Goal: Use online tool/utility: Utilize a website feature to perform a specific function

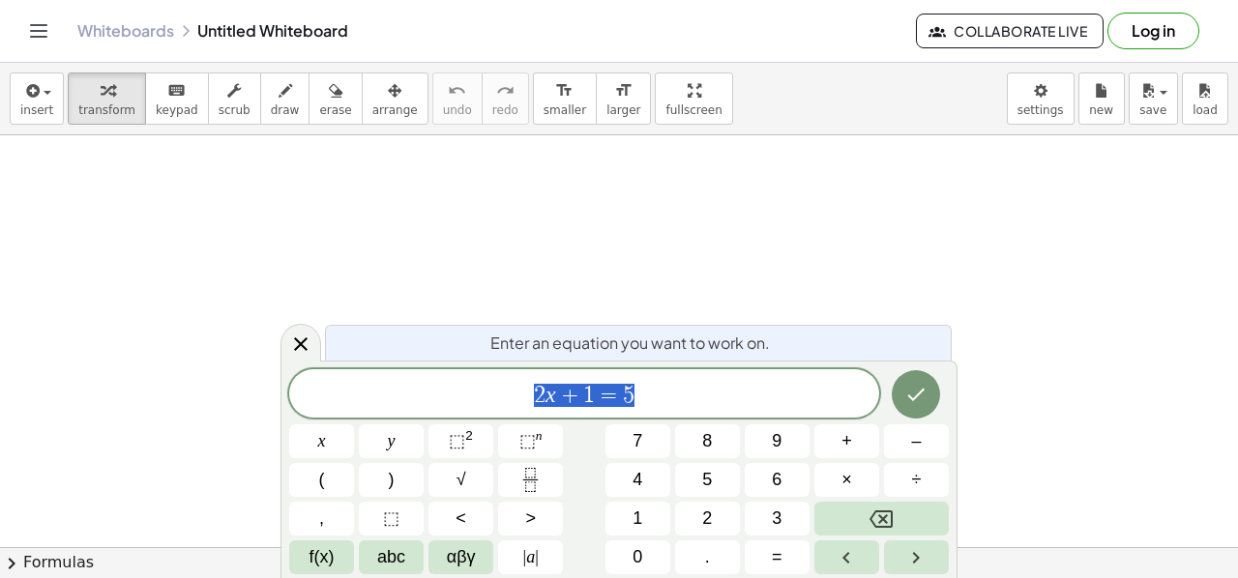
scroll to position [118, 0]
click at [774, 548] on span "=" at bounding box center [777, 557] width 11 height 26
click at [921, 399] on icon "Done" at bounding box center [915, 394] width 23 height 23
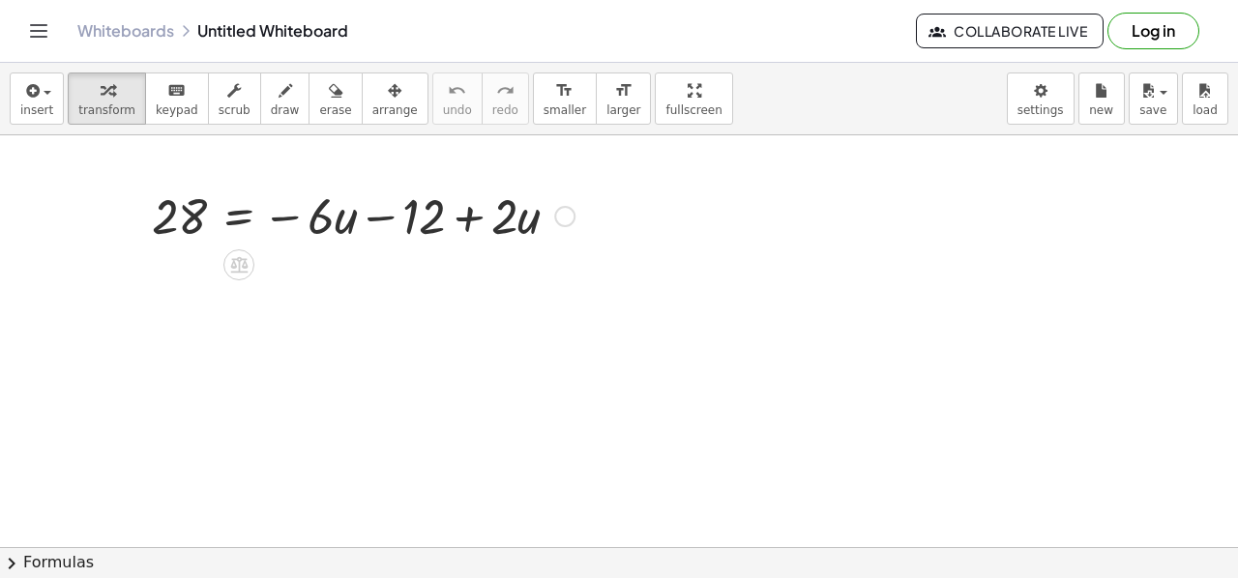
click at [567, 213] on div at bounding box center [564, 216] width 21 height 21
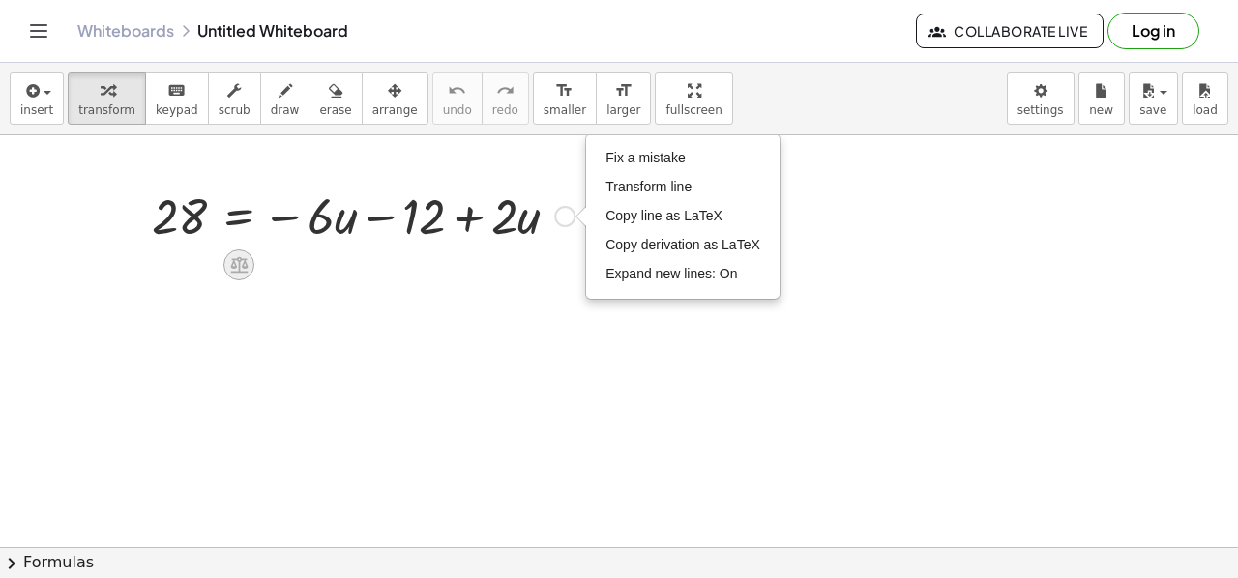
click at [241, 268] on icon at bounding box center [239, 264] width 20 height 20
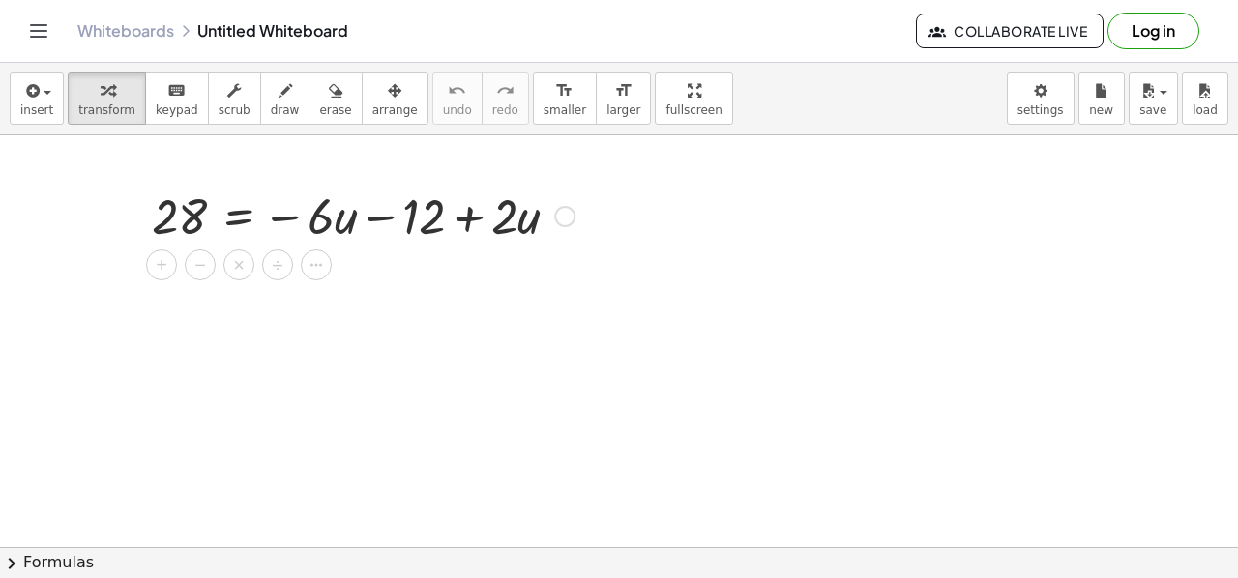
click at [329, 222] on div at bounding box center [363, 215] width 442 height 66
click at [427, 214] on div at bounding box center [363, 215] width 442 height 66
click at [518, 224] on div at bounding box center [363, 215] width 442 height 66
click at [323, 222] on div at bounding box center [363, 215] width 442 height 66
click at [229, 269] on icon at bounding box center [239, 264] width 20 height 20
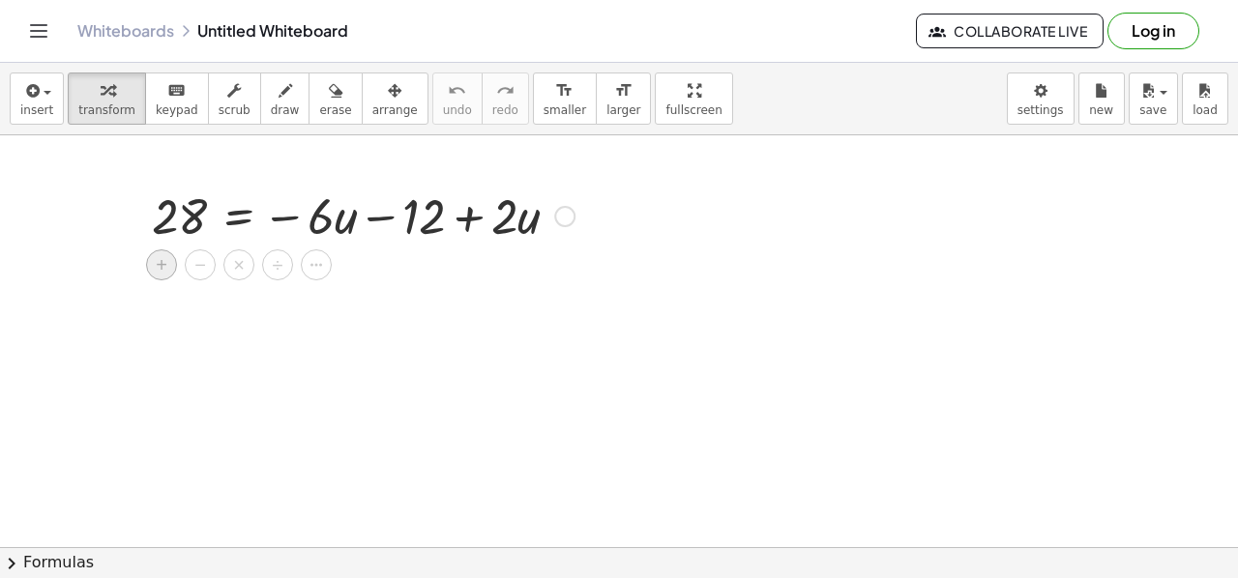
click at [164, 268] on span "+" at bounding box center [162, 265] width 12 height 28
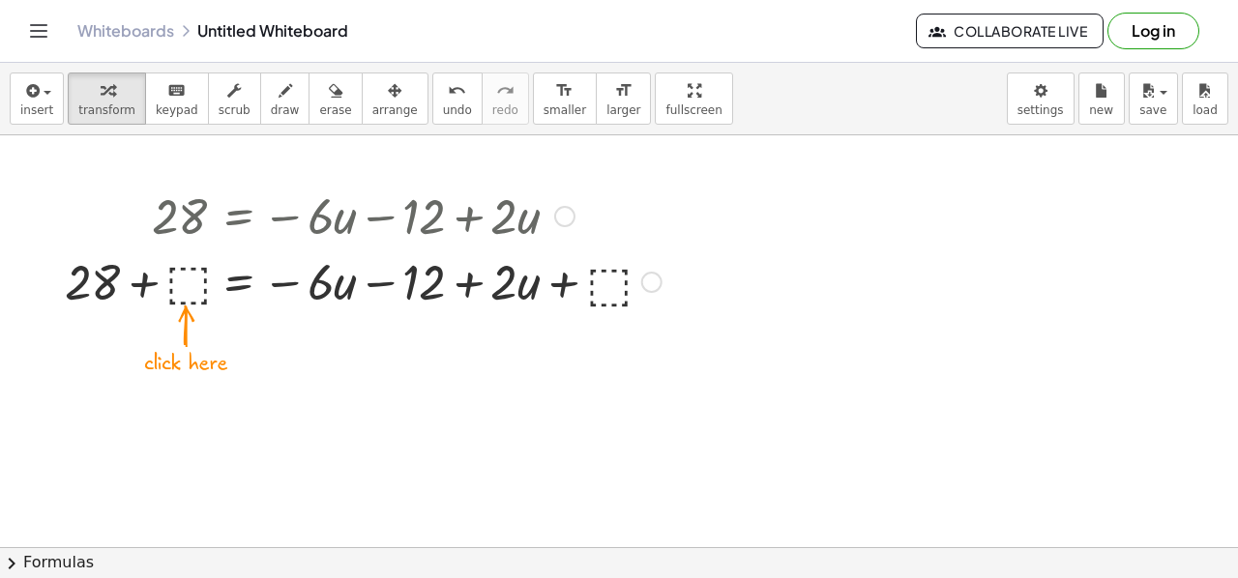
click at [182, 278] on div at bounding box center [363, 281] width 616 height 66
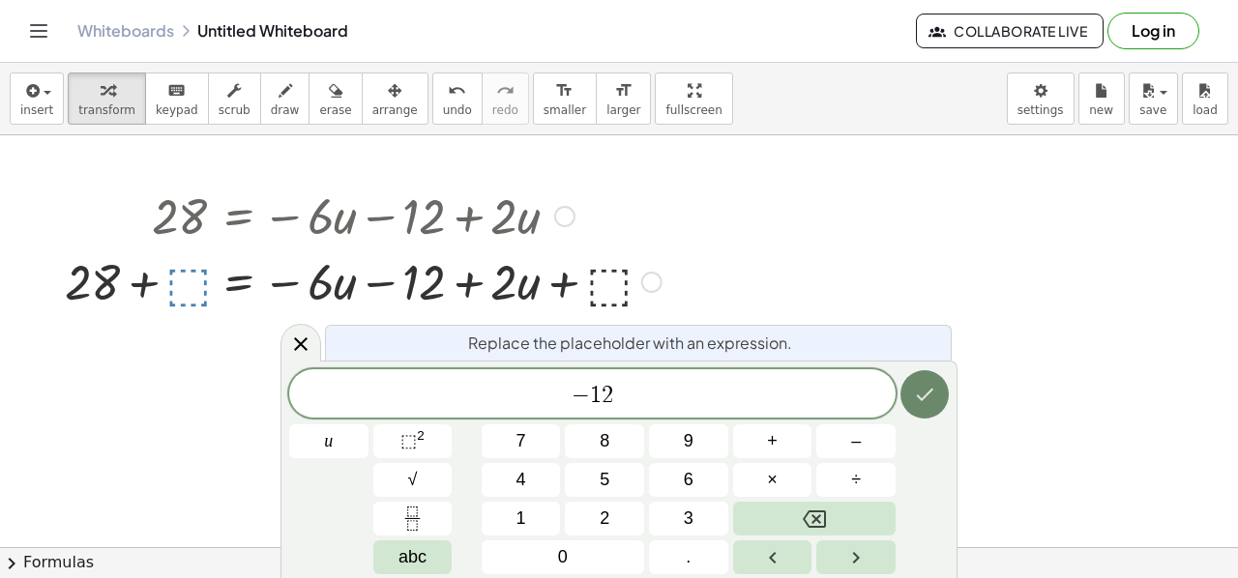
click at [921, 392] on icon "Done" at bounding box center [924, 394] width 23 height 23
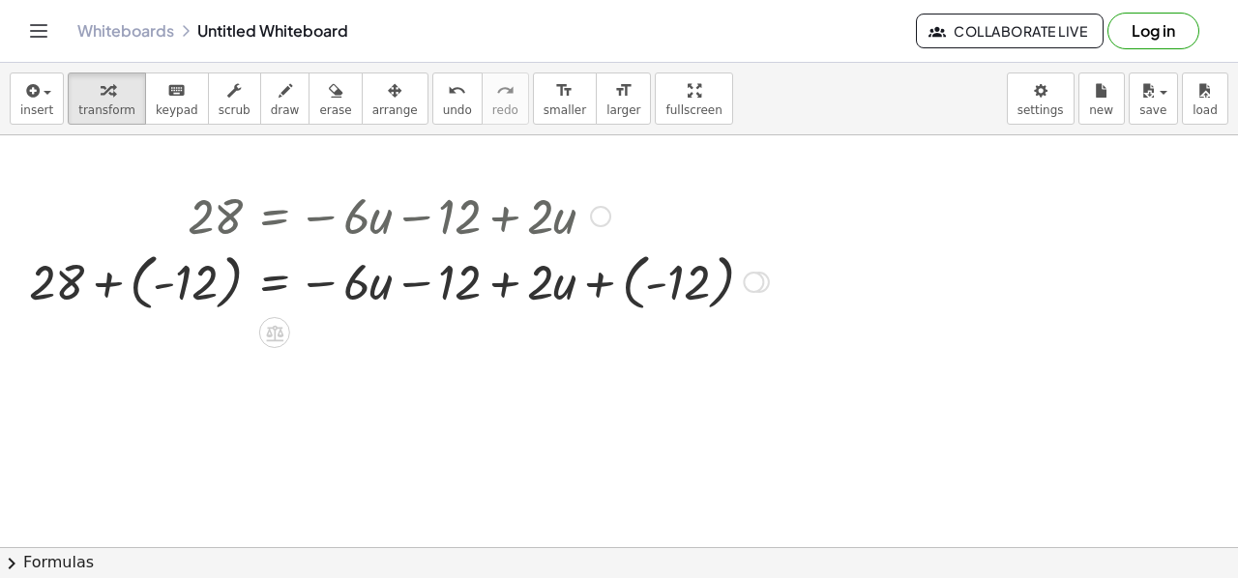
click at [654, 279] on div at bounding box center [398, 280] width 759 height 71
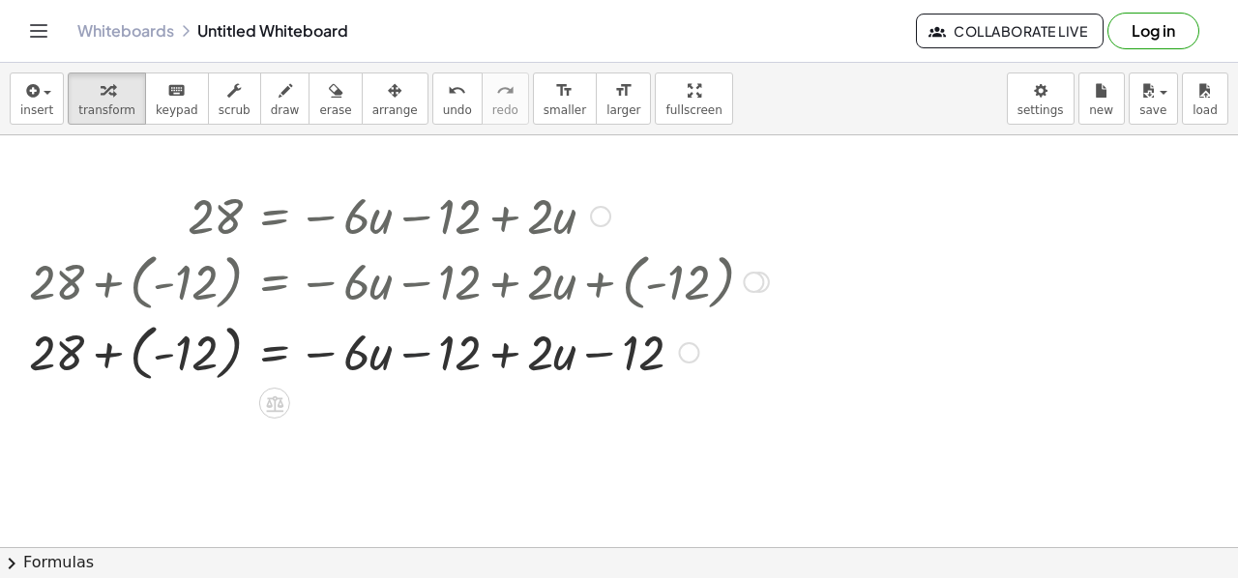
click at [429, 359] on div at bounding box center [398, 350] width 759 height 71
click at [215, 353] on div at bounding box center [398, 350] width 759 height 71
click at [215, 353] on div at bounding box center [398, 351] width 759 height 66
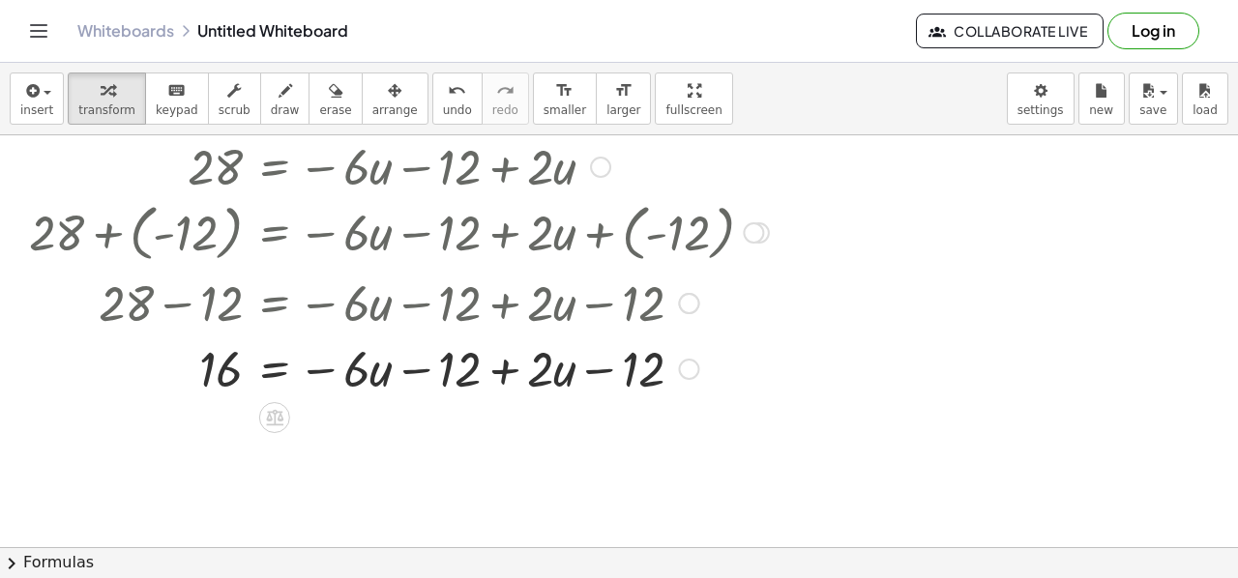
scroll to position [170, 0]
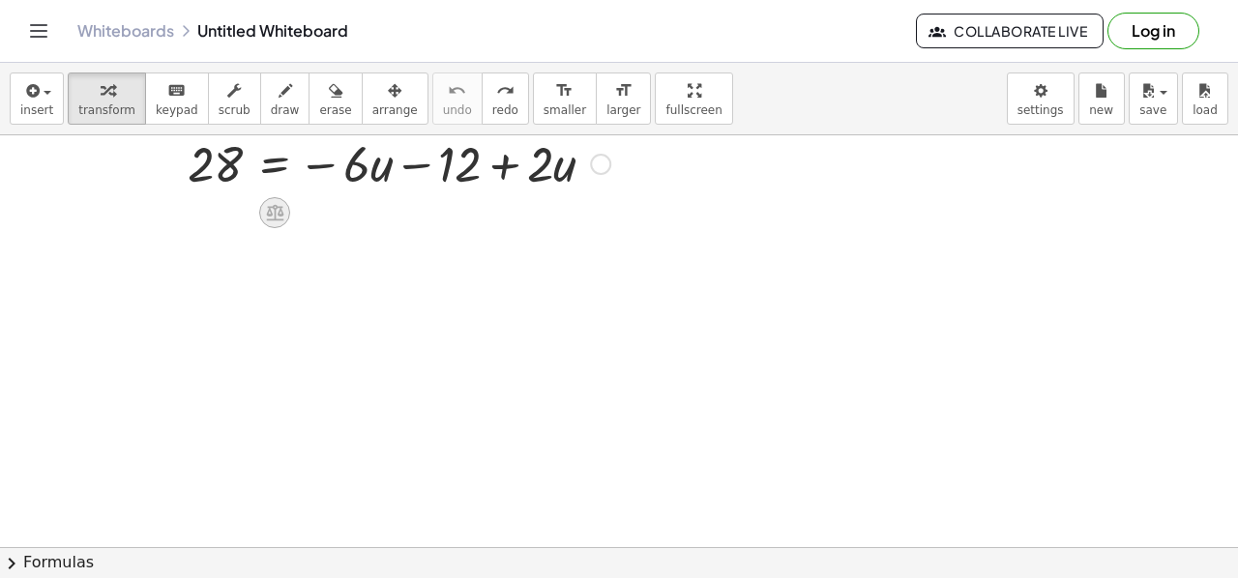
click at [284, 216] on icon at bounding box center [275, 212] width 20 height 20
click at [201, 217] on span "+" at bounding box center [197, 213] width 12 height 28
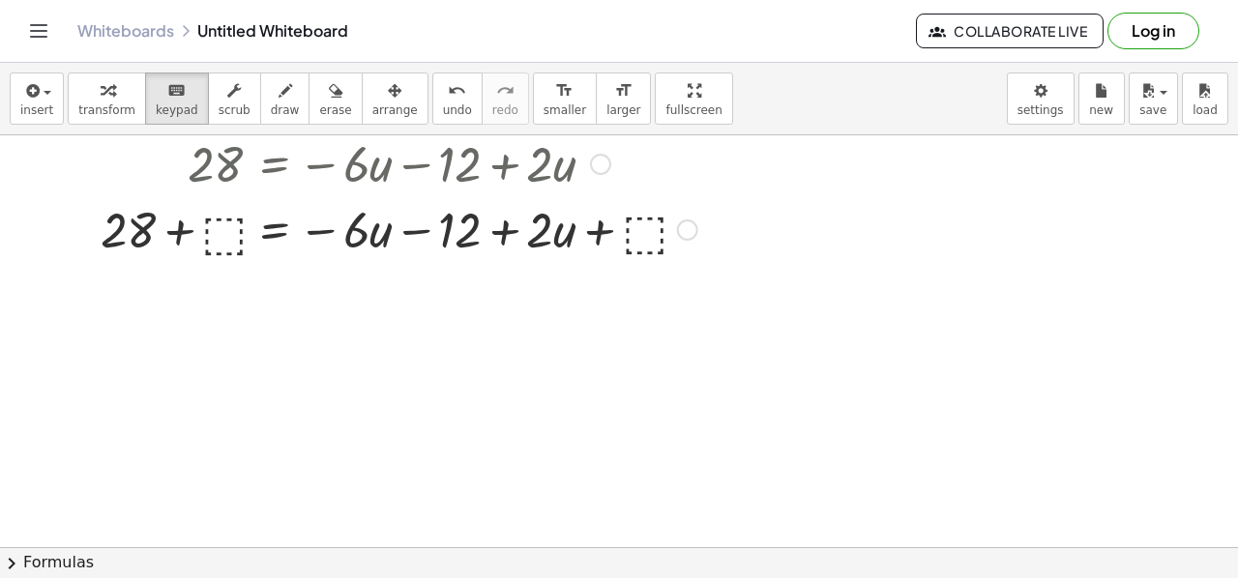
click at [227, 237] on div at bounding box center [399, 228] width 616 height 66
click at [690, 227] on div at bounding box center [687, 230] width 21 height 21
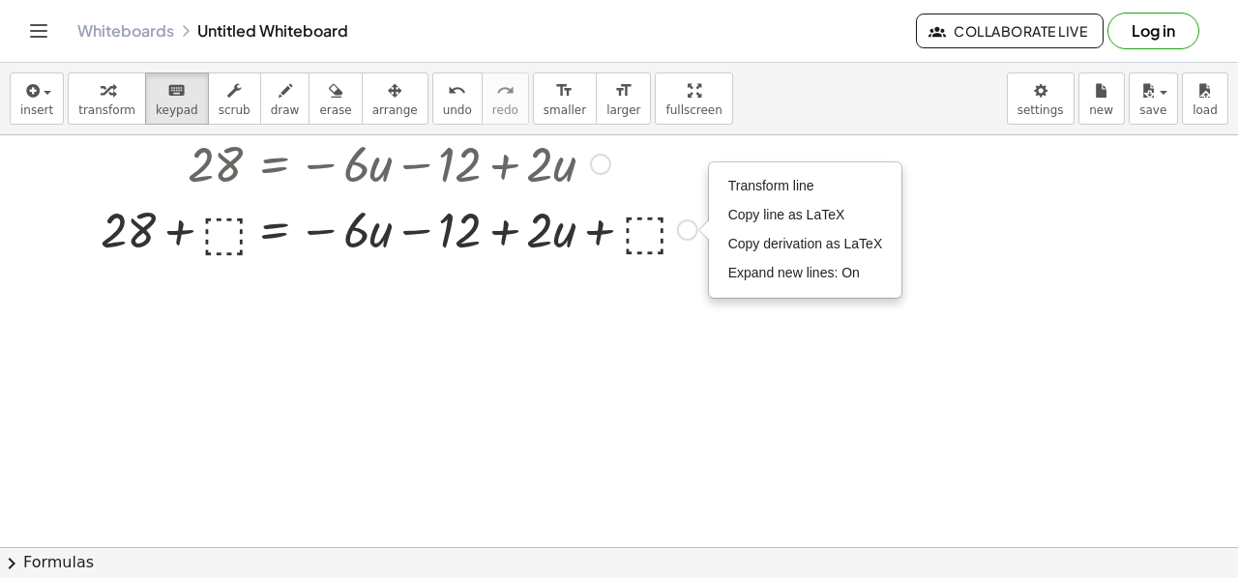
click at [640, 227] on div at bounding box center [399, 228] width 616 height 66
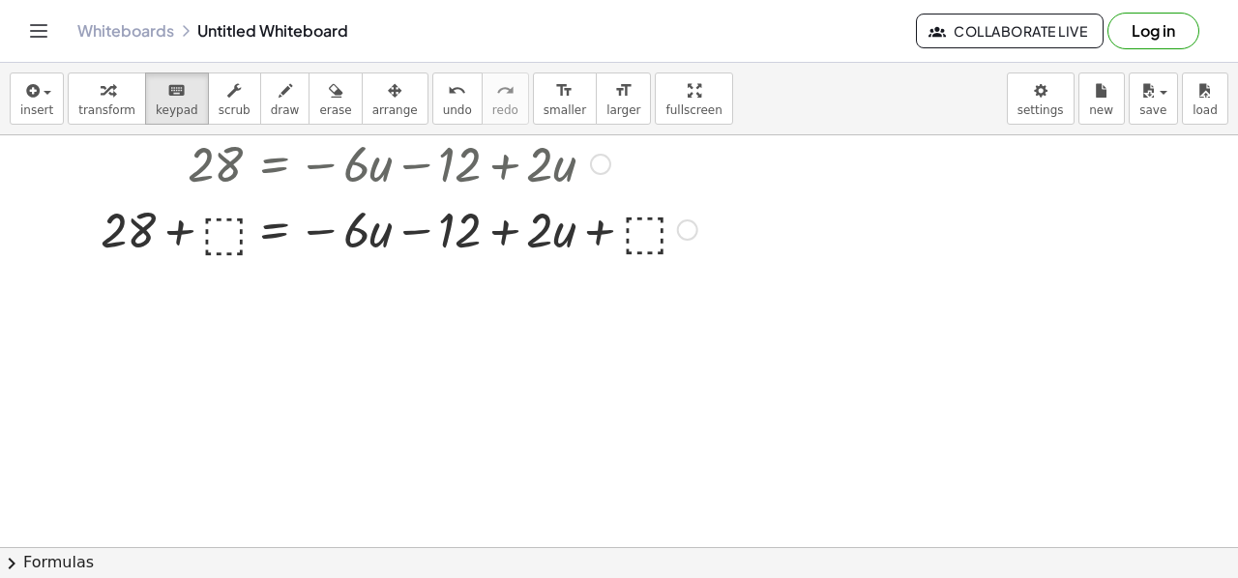
click at [226, 220] on div at bounding box center [399, 228] width 616 height 66
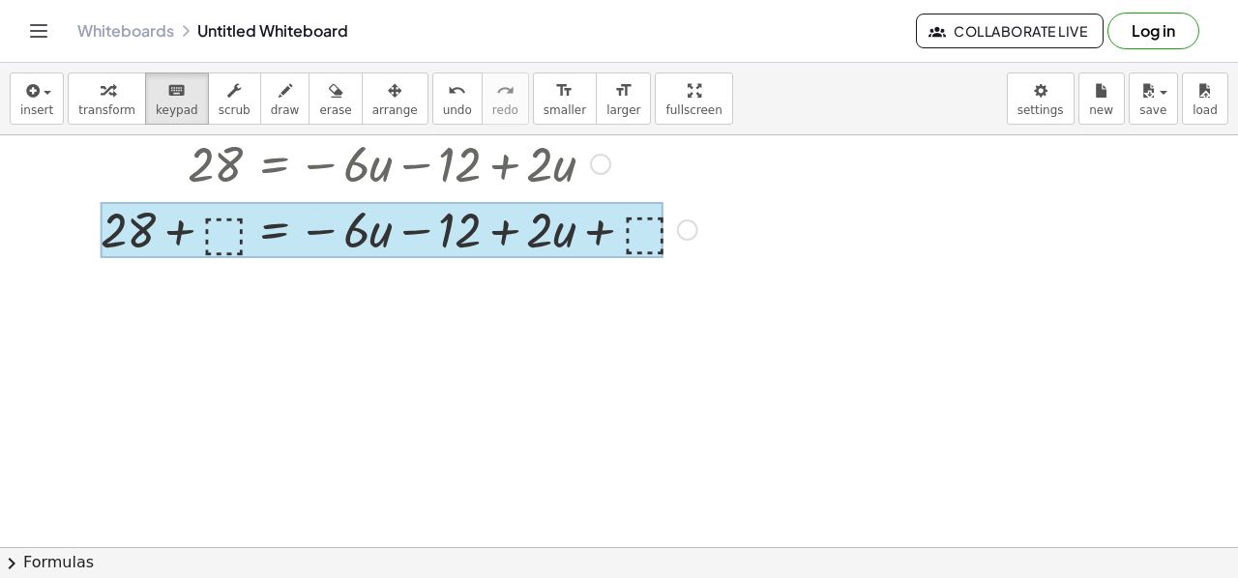
click at [277, 239] on div at bounding box center [382, 230] width 563 height 56
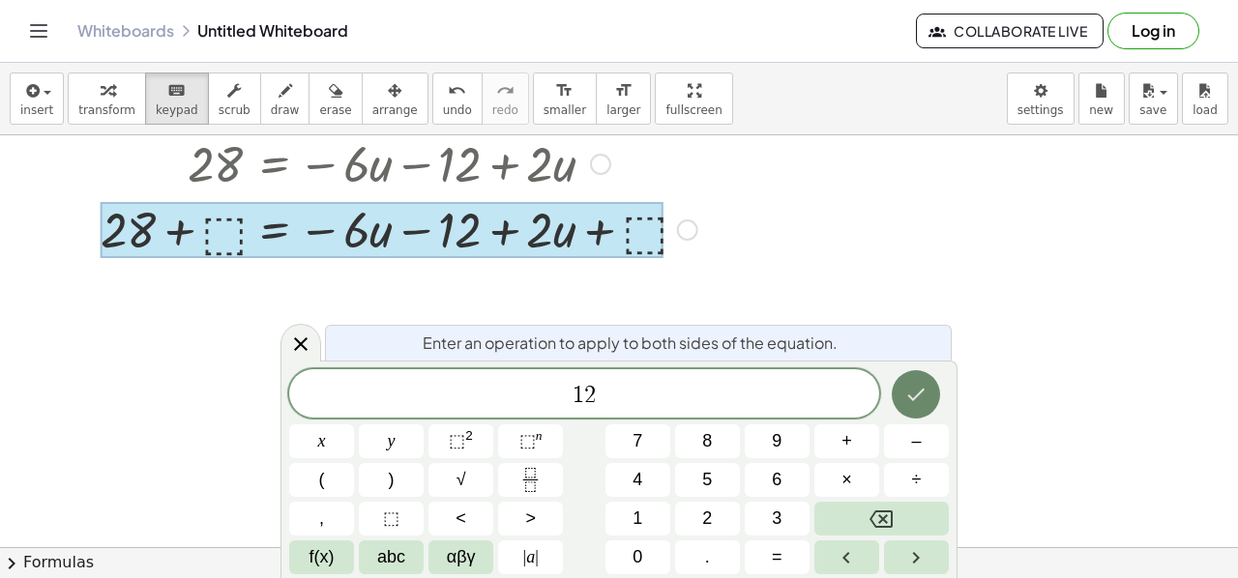
click at [908, 399] on icon "Done" at bounding box center [915, 394] width 23 height 23
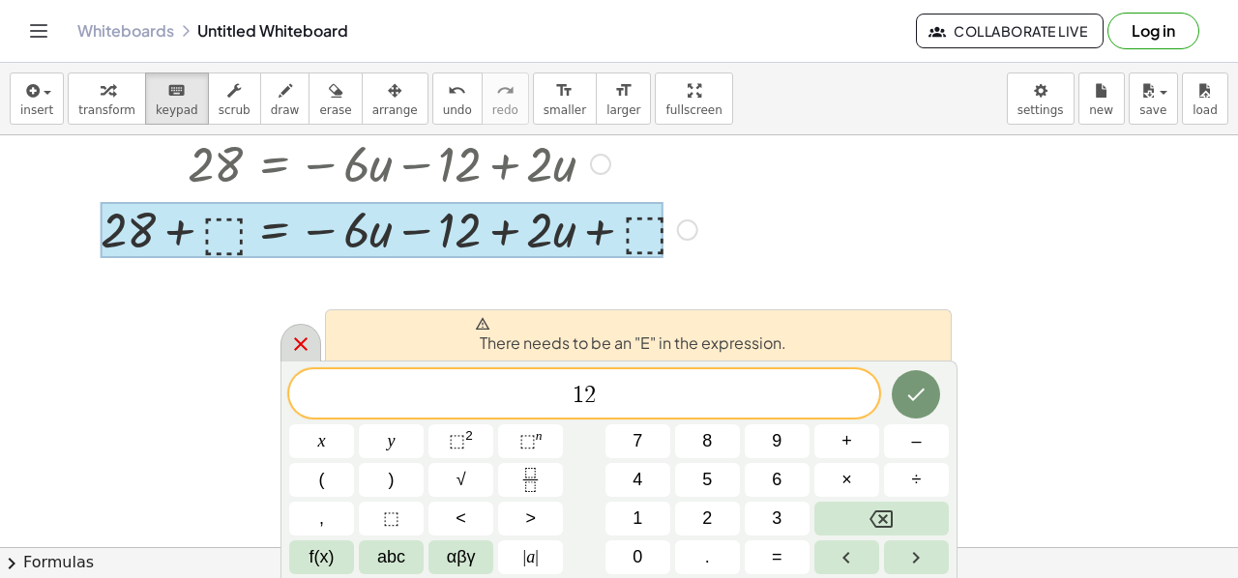
click at [289, 339] on icon at bounding box center [300, 344] width 23 height 23
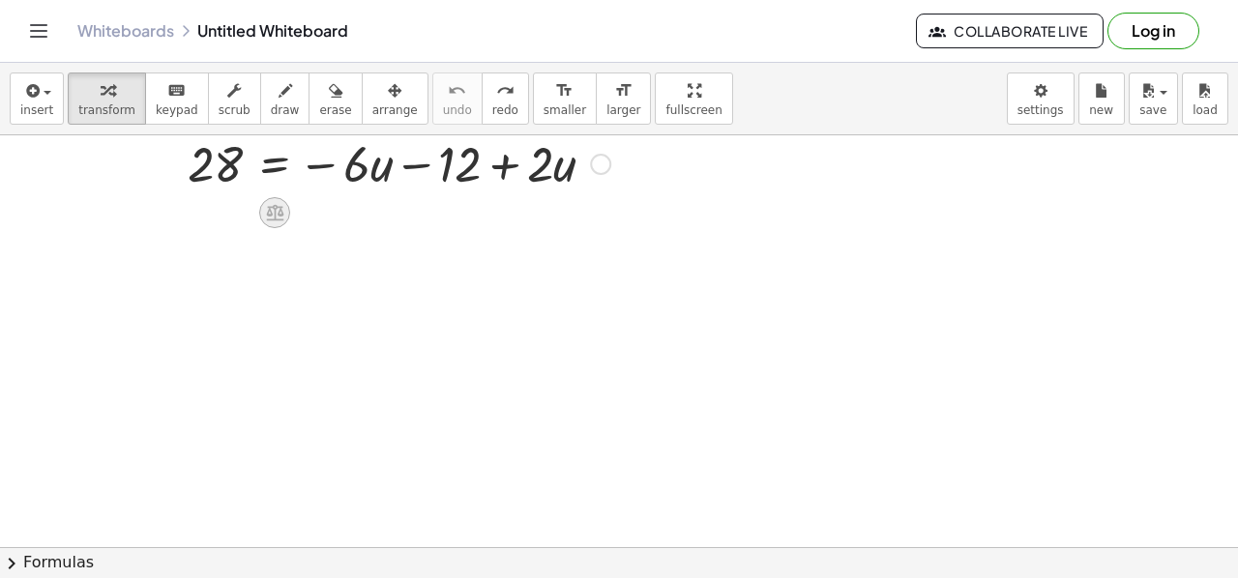
click at [273, 221] on div at bounding box center [274, 212] width 31 height 31
click at [205, 208] on div "+" at bounding box center [197, 212] width 31 height 31
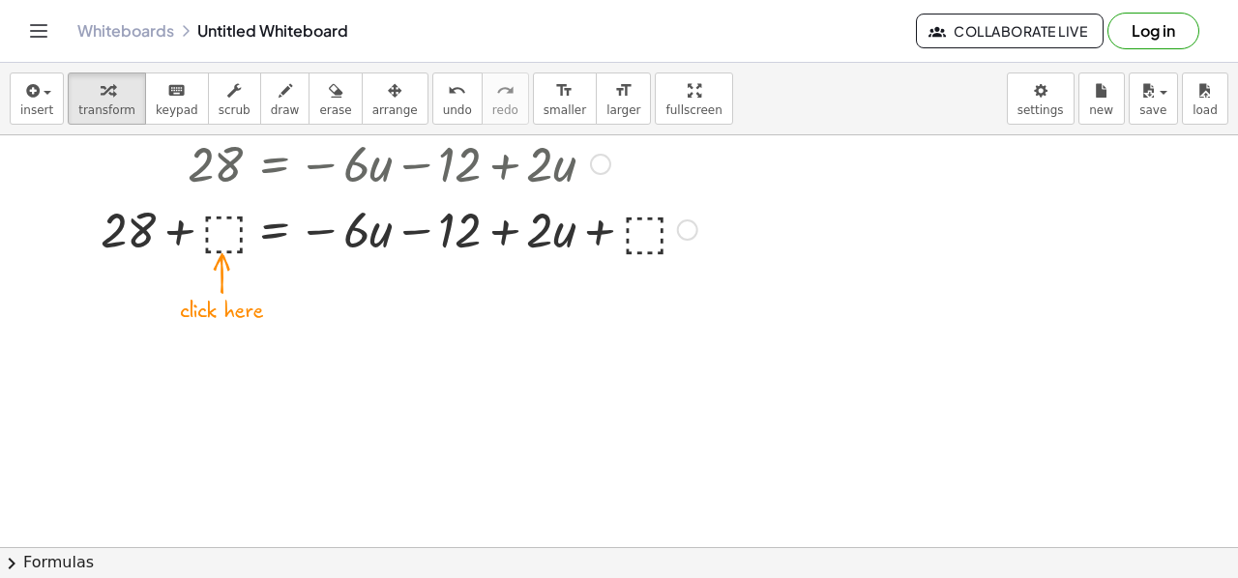
click at [222, 225] on div at bounding box center [399, 228] width 616 height 66
click at [460, 235] on div at bounding box center [398, 228] width 619 height 66
click at [604, 231] on div at bounding box center [398, 228] width 619 height 66
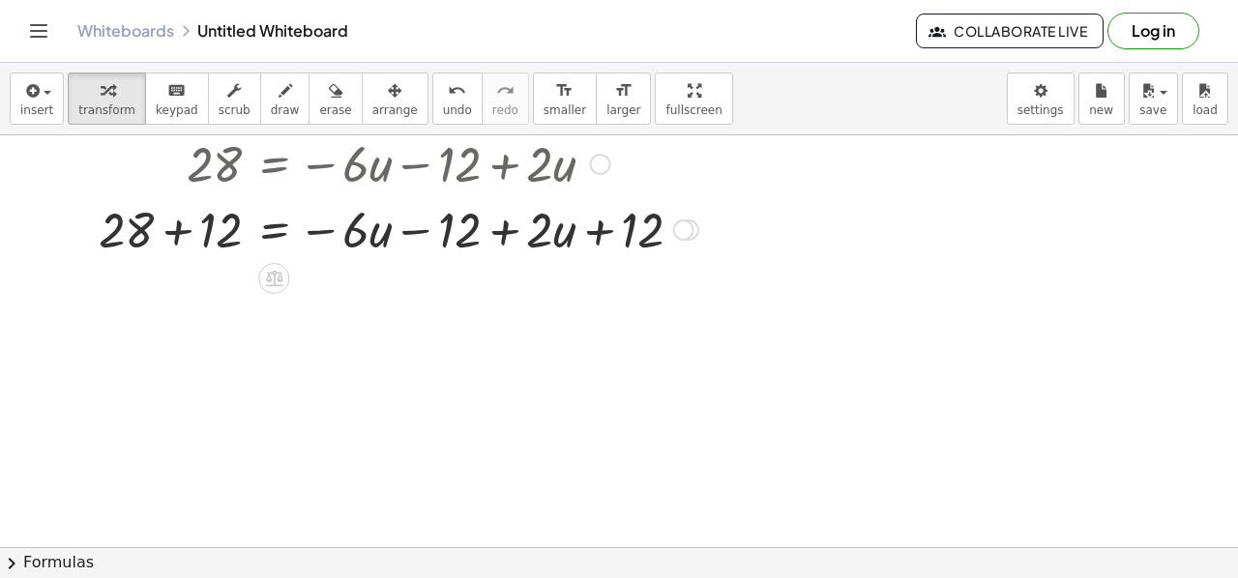
click at [503, 241] on div at bounding box center [398, 228] width 619 height 66
click at [170, 234] on div at bounding box center [398, 228] width 619 height 66
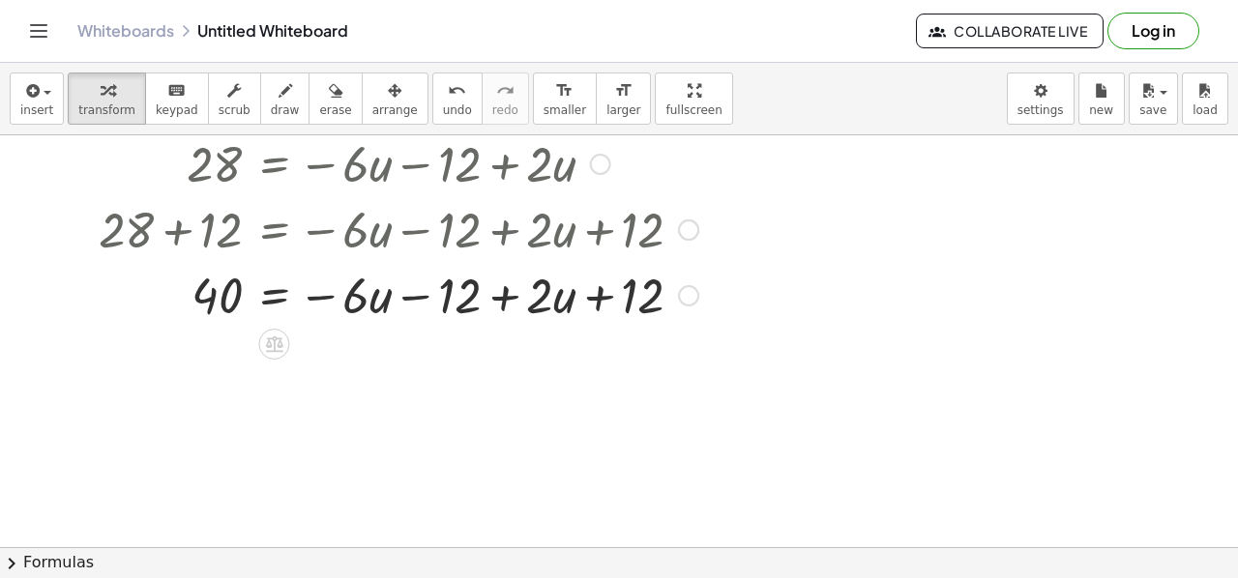
click at [404, 301] on div at bounding box center [398, 294] width 619 height 66
click at [572, 297] on div at bounding box center [398, 294] width 619 height 66
click at [643, 294] on div at bounding box center [398, 294] width 619 height 66
click at [685, 294] on div at bounding box center [688, 295] width 21 height 21
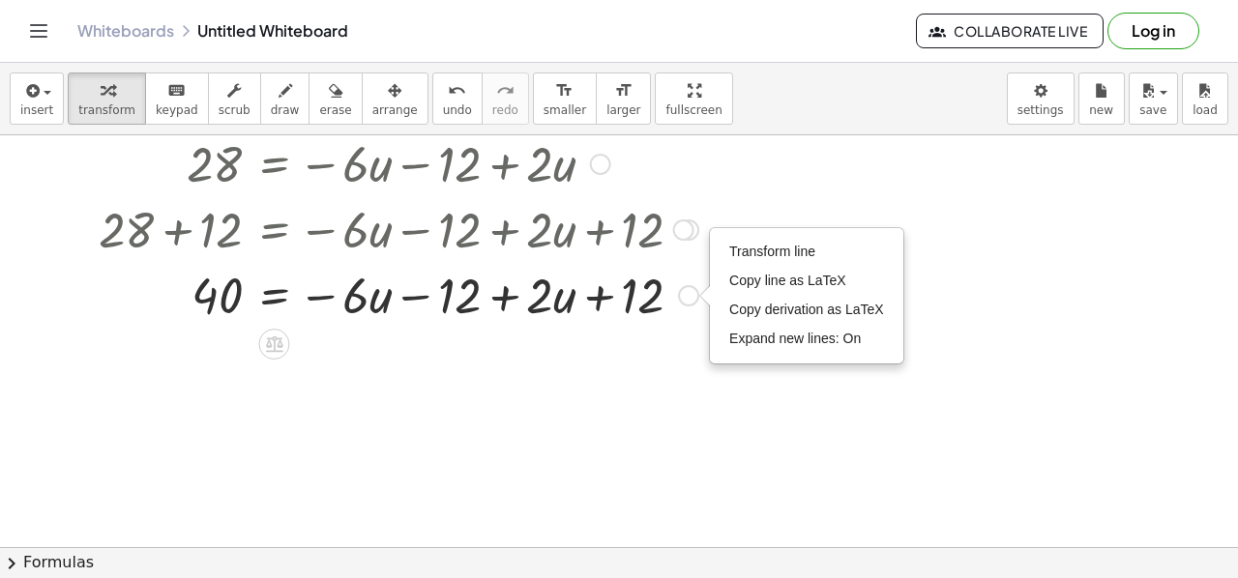
click at [621, 297] on div at bounding box center [398, 294] width 619 height 66
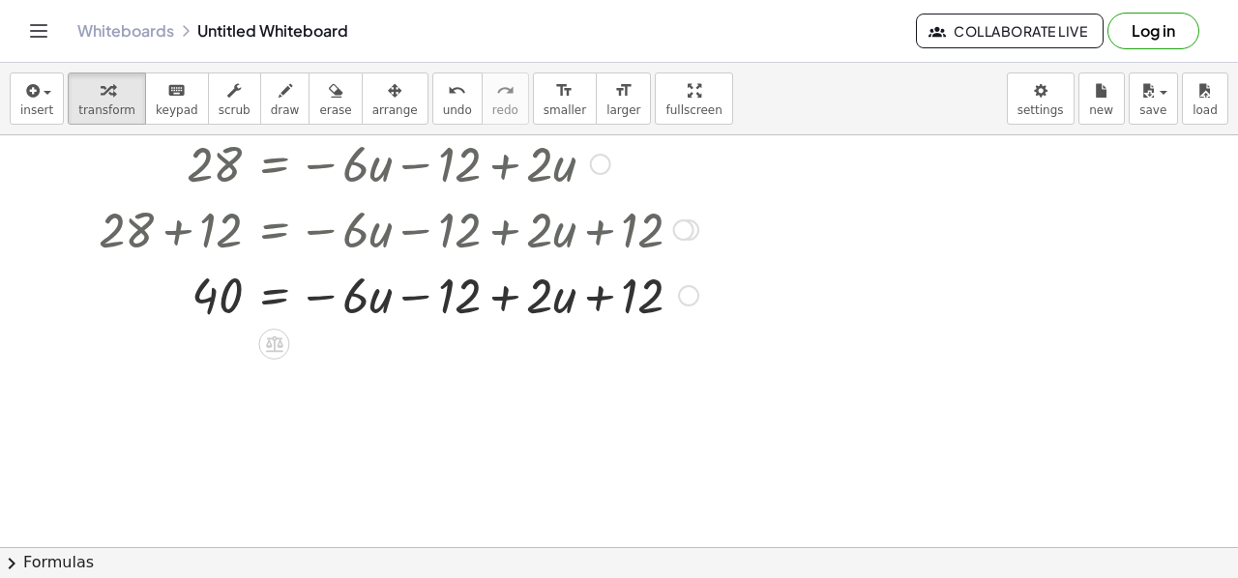
click at [465, 297] on div at bounding box center [398, 294] width 619 height 66
click at [422, 296] on div at bounding box center [398, 294] width 619 height 66
click at [456, 279] on div at bounding box center [398, 294] width 619 height 66
click at [457, 289] on div at bounding box center [398, 294] width 619 height 66
click at [652, 300] on div at bounding box center [398, 294] width 619 height 66
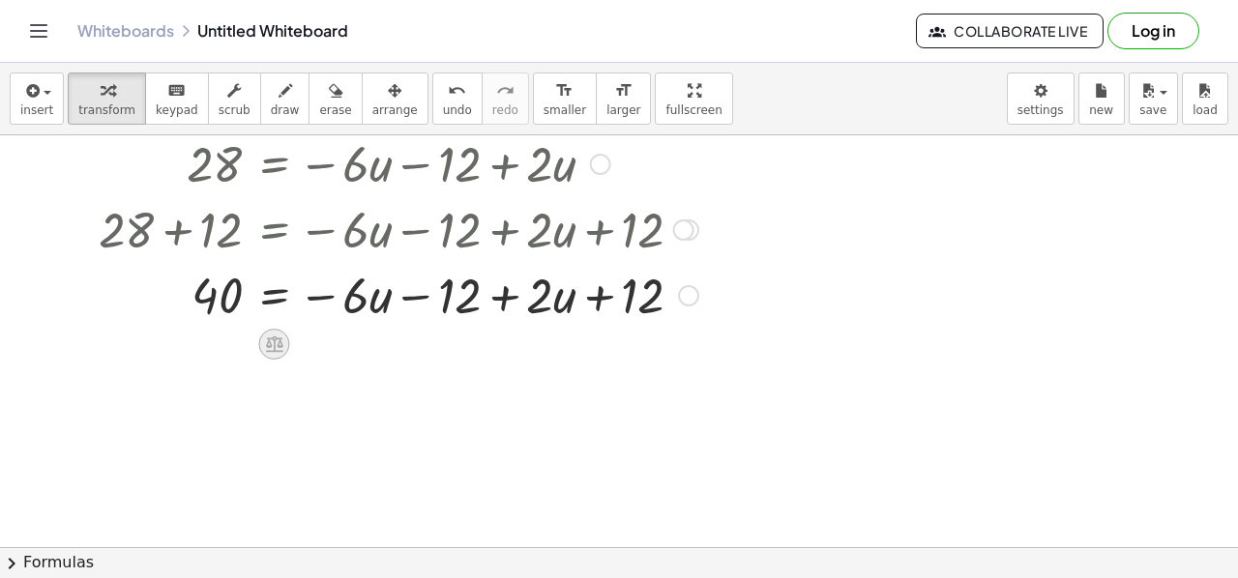
drag, startPoint x: 290, startPoint y: 343, endPoint x: 277, endPoint y: 347, distance: 14.1
click at [277, 347] on icon at bounding box center [274, 344] width 20 height 20
click at [317, 347] on span "÷" at bounding box center [313, 345] width 11 height 28
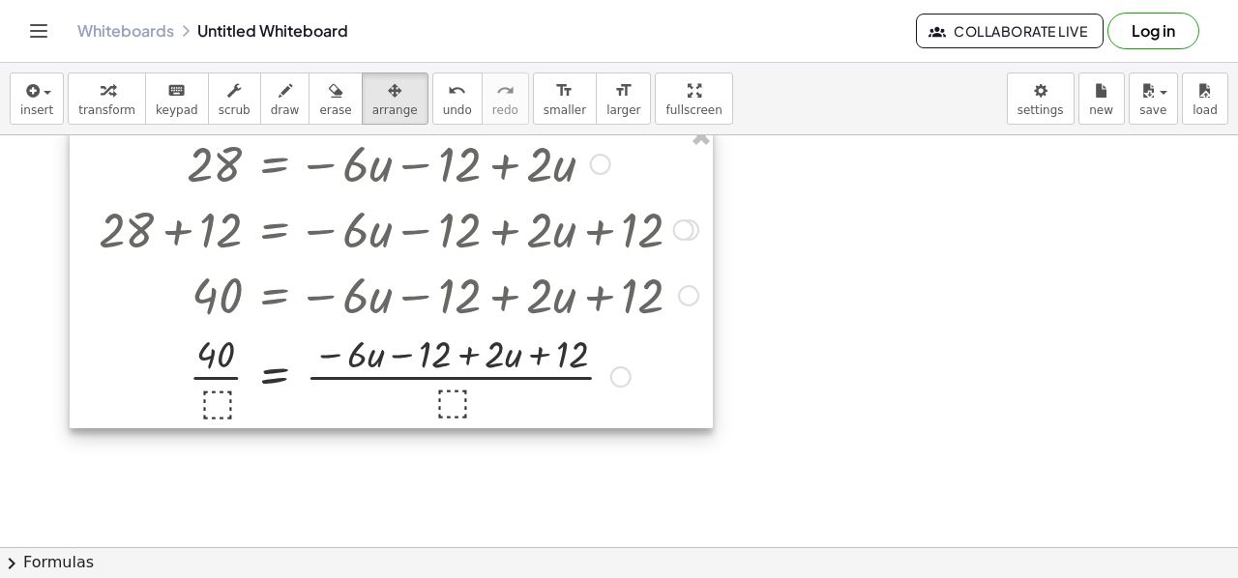
click at [211, 399] on div at bounding box center [391, 277] width 643 height 304
click at [222, 403] on div at bounding box center [391, 277] width 643 height 304
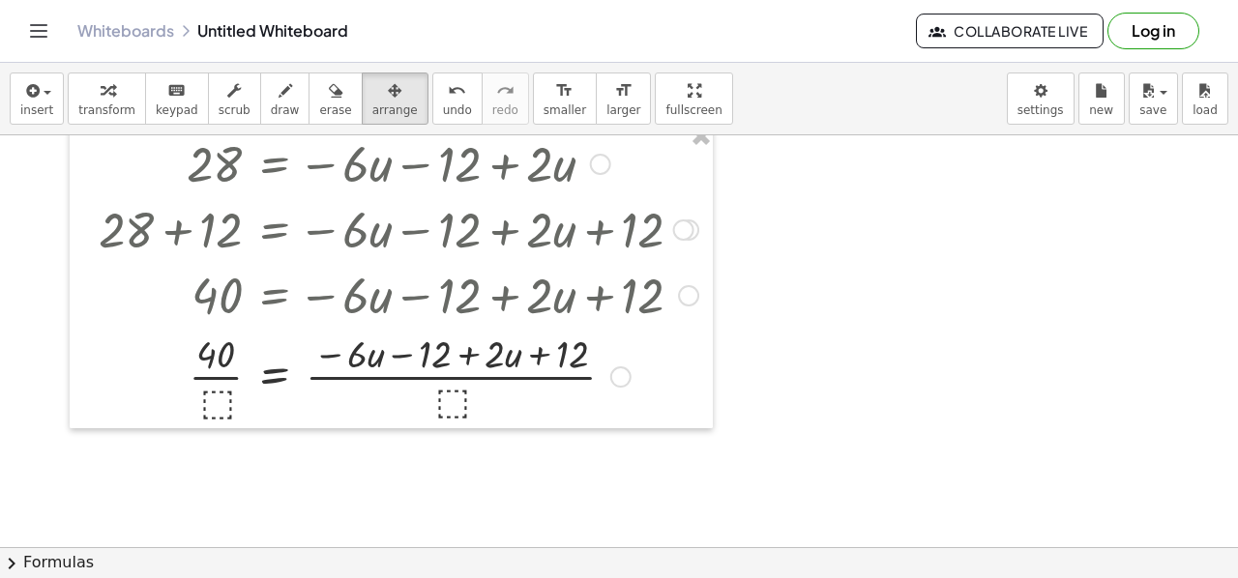
click at [255, 550] on button "chevron_right Formulas" at bounding box center [619, 562] width 1238 height 31
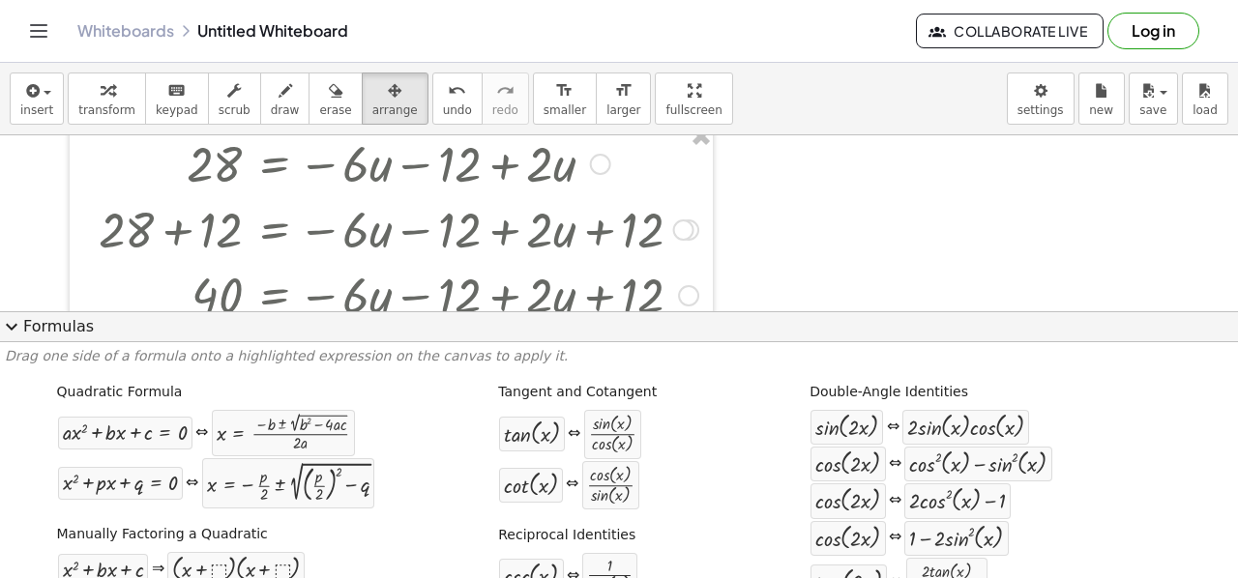
click at [15, 325] on span "expand_more" at bounding box center [11, 326] width 23 height 23
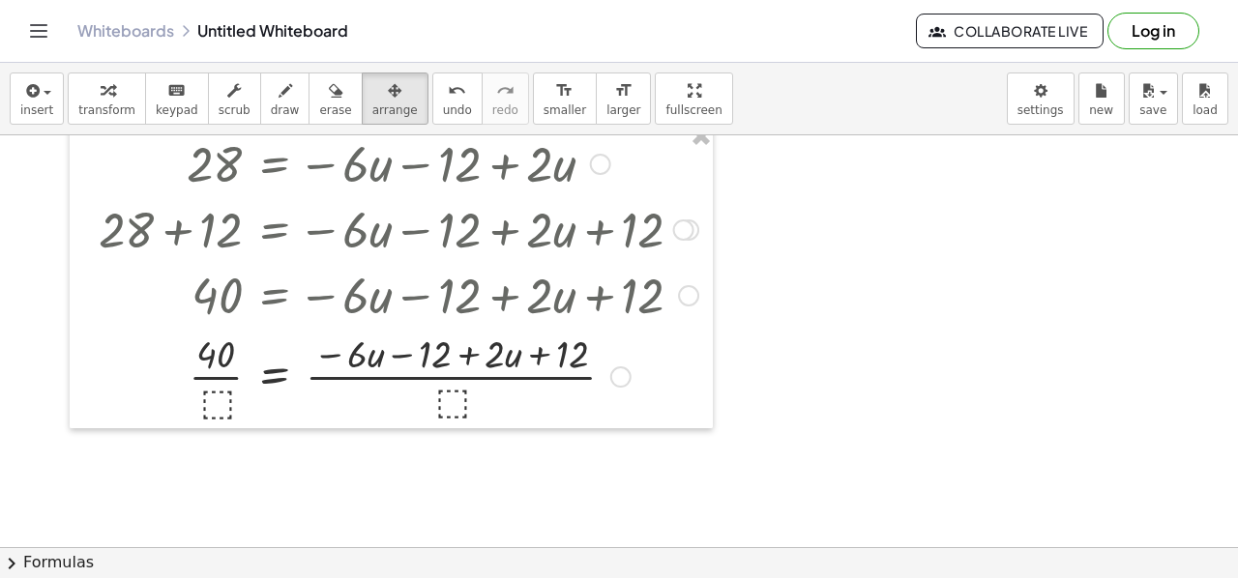
click at [787, 390] on div at bounding box center [619, 377] width 1238 height 825
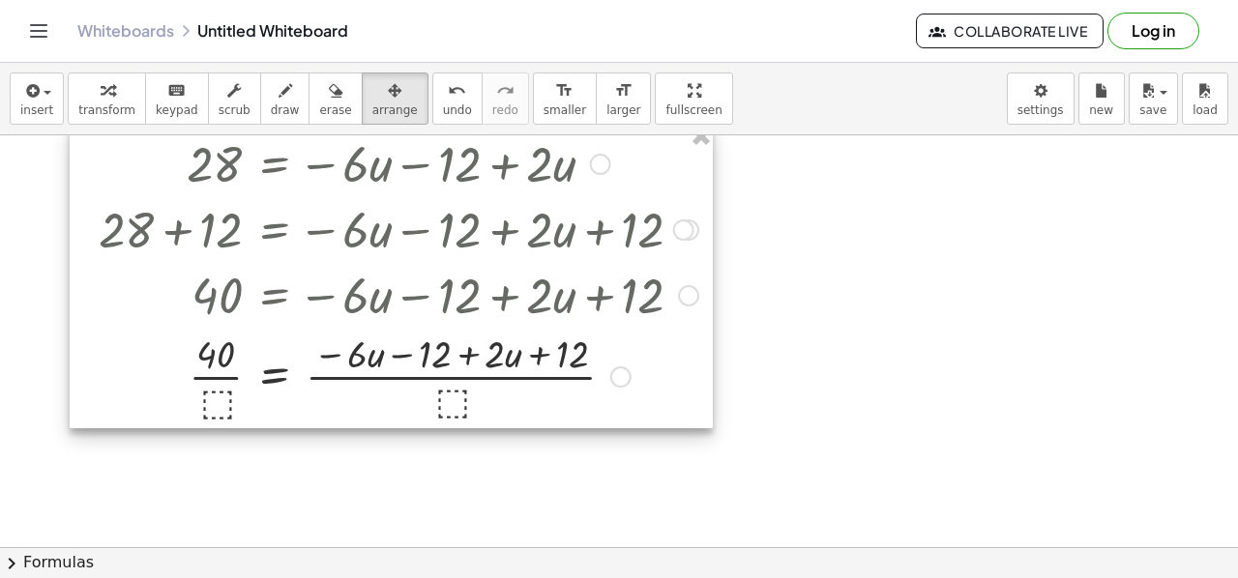
click at [621, 380] on div at bounding box center [391, 277] width 643 height 304
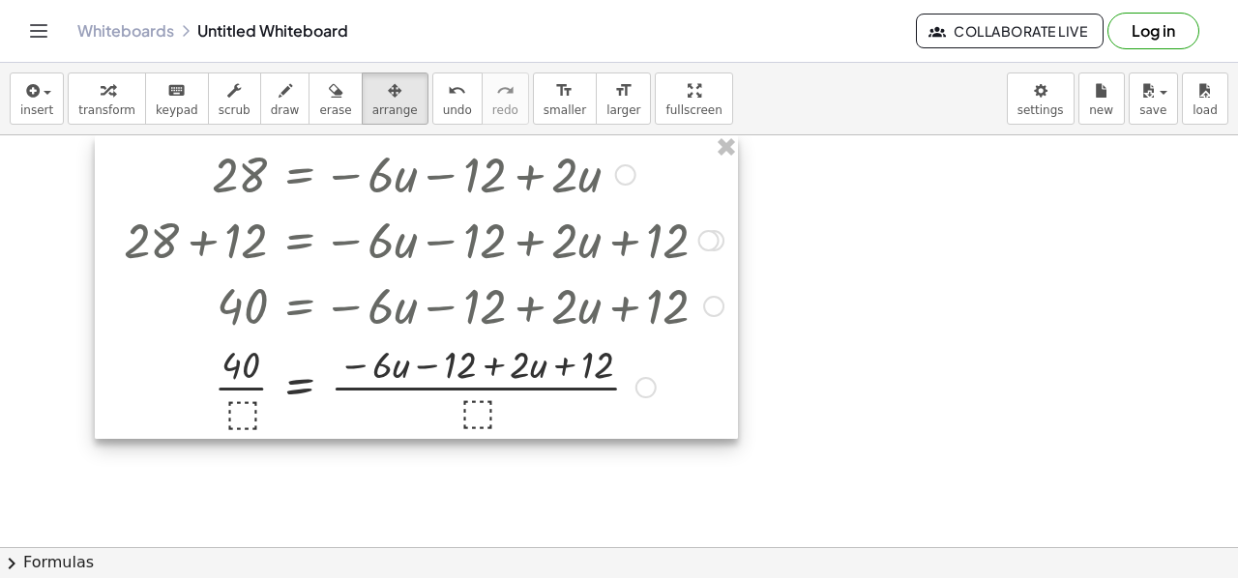
drag, startPoint x: 621, startPoint y: 380, endPoint x: 648, endPoint y: 391, distance: 29.1
click at [648, 391] on div at bounding box center [416, 287] width 643 height 304
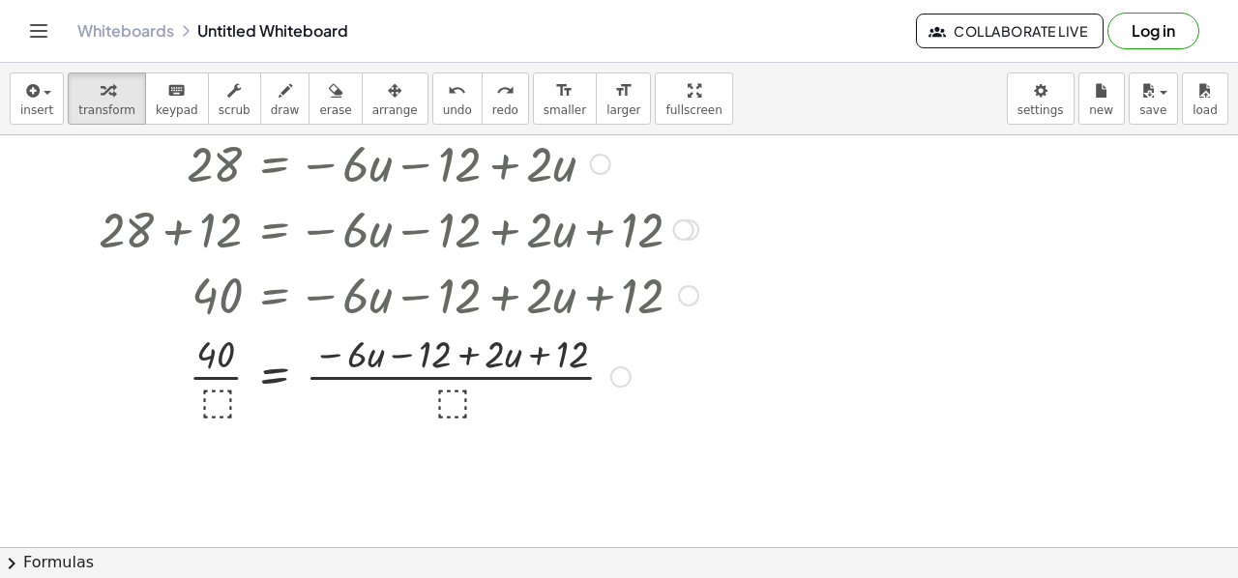
click at [213, 396] on div at bounding box center [398, 375] width 619 height 97
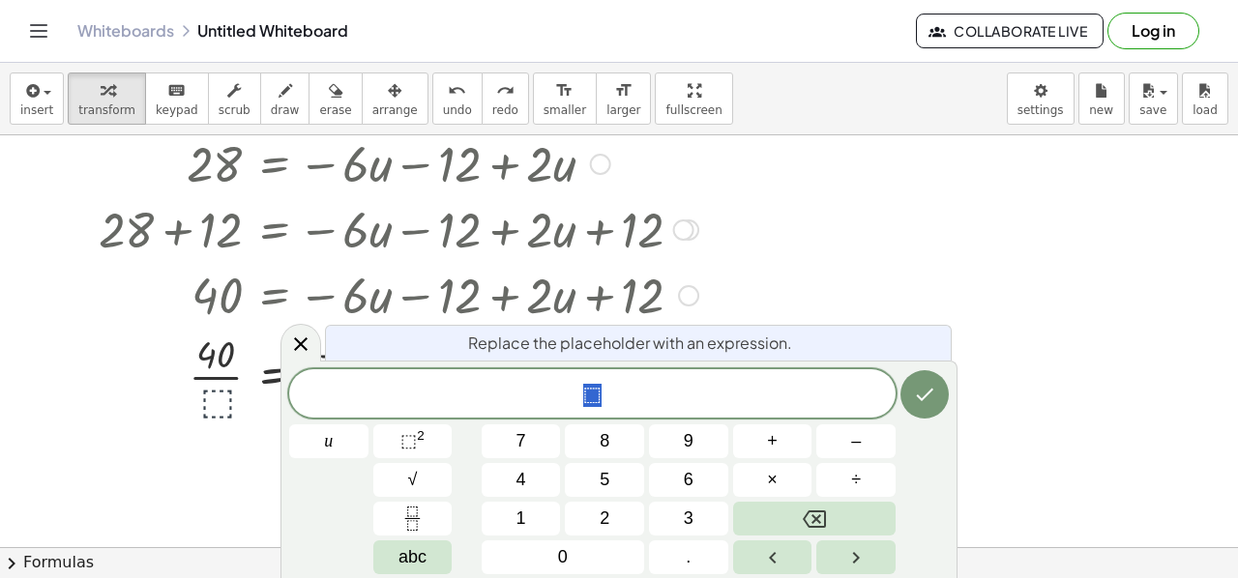
click at [213, 396] on div at bounding box center [398, 375] width 619 height 97
click at [930, 396] on icon "Done" at bounding box center [924, 394] width 23 height 23
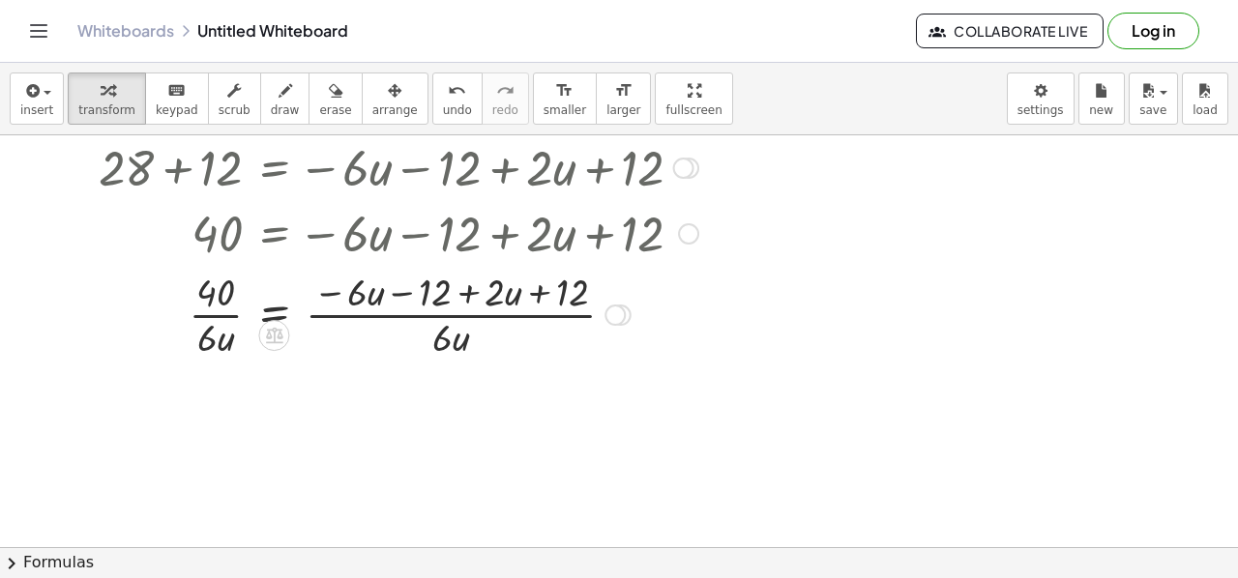
scroll to position [236, 0]
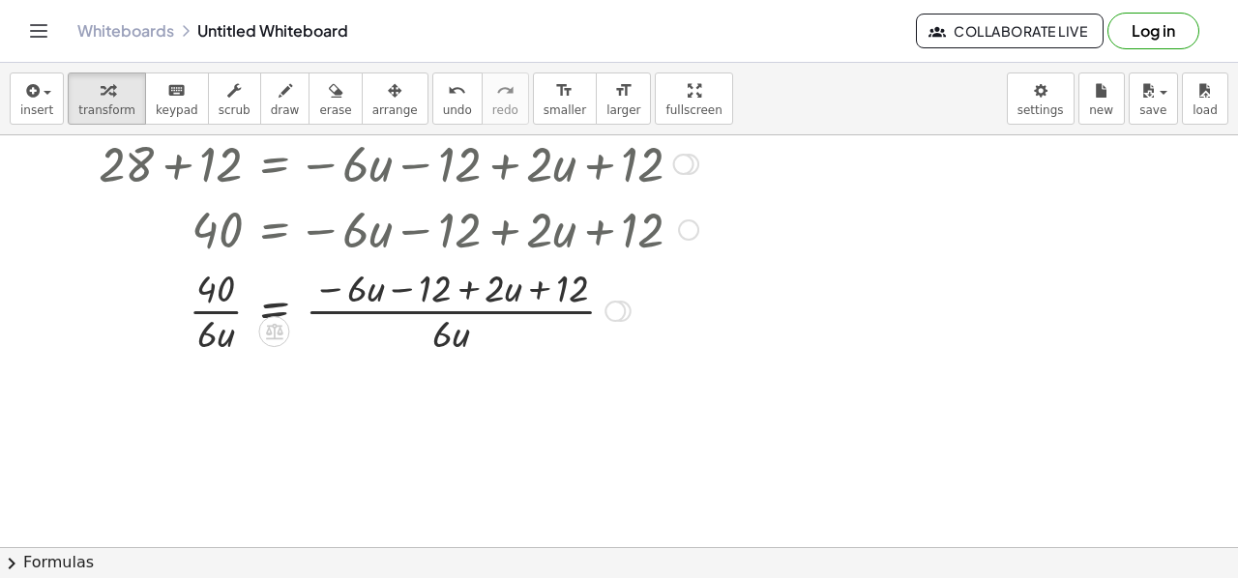
click at [433, 303] on div at bounding box center [398, 309] width 619 height 97
click at [217, 301] on div at bounding box center [398, 309] width 619 height 97
click at [621, 305] on div at bounding box center [614, 311] width 21 height 21
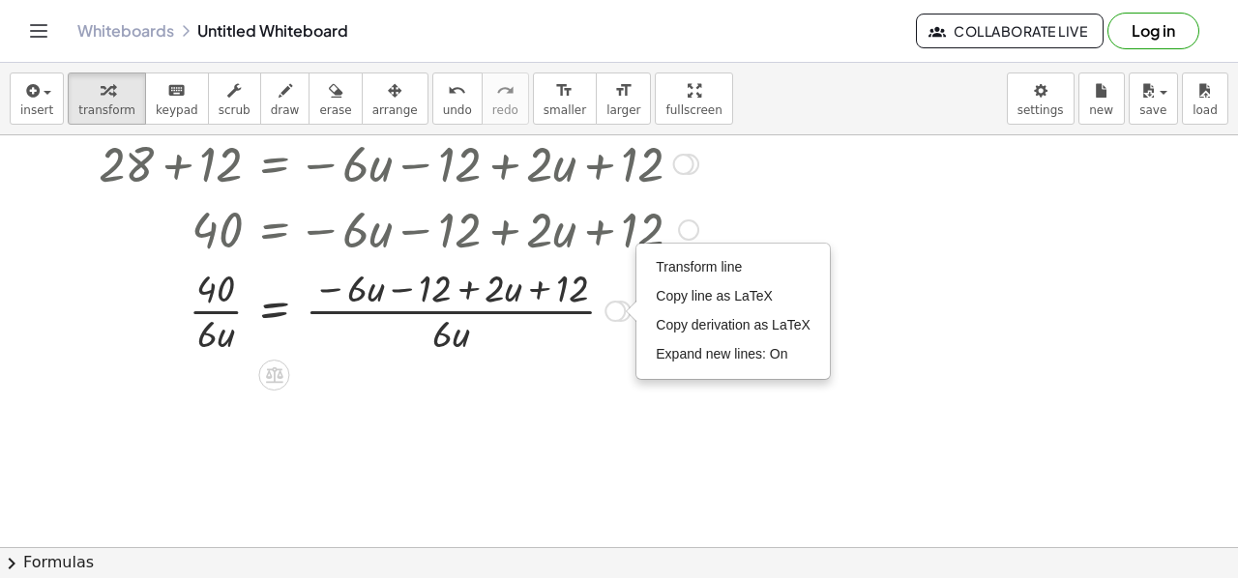
click at [627, 316] on div at bounding box center [631, 311] width 11 height 21
click at [557, 336] on div at bounding box center [398, 309] width 619 height 97
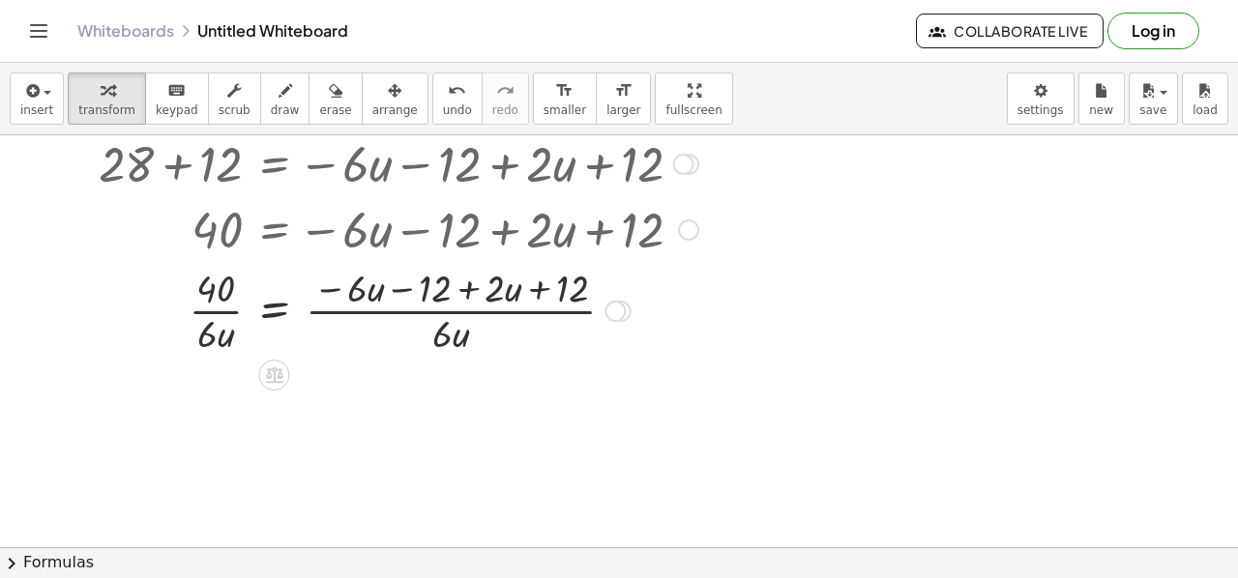
click at [464, 301] on div at bounding box center [398, 309] width 619 height 97
click at [449, 347] on div at bounding box center [398, 309] width 619 height 97
click at [451, 339] on div at bounding box center [398, 309] width 619 height 97
click at [360, 285] on div at bounding box center [398, 309] width 619 height 97
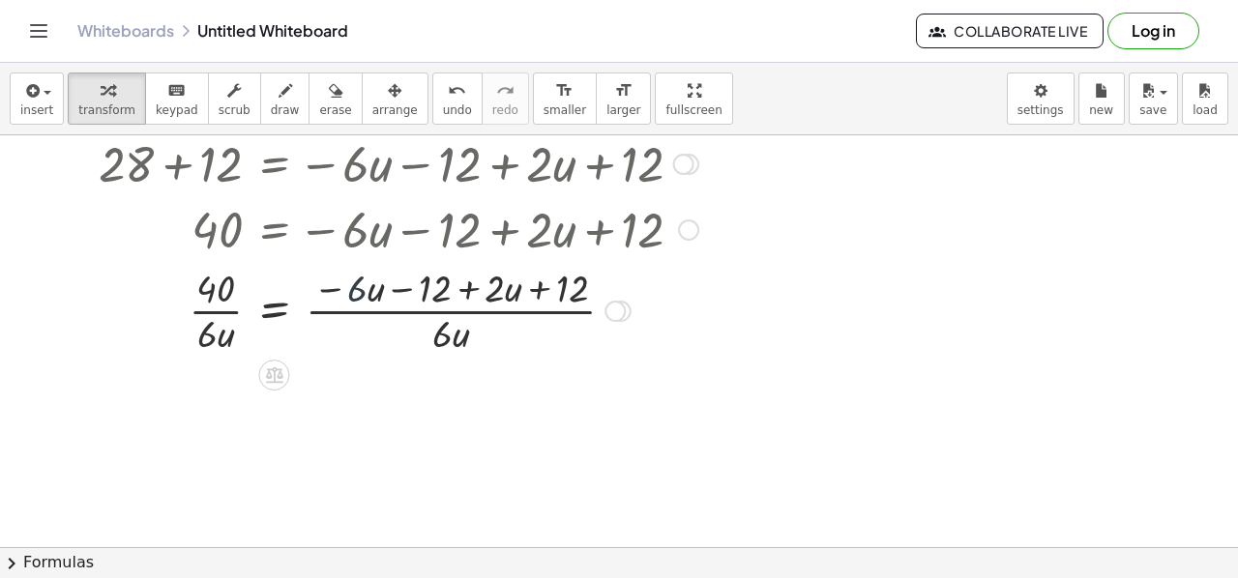
click at [360, 285] on div at bounding box center [398, 309] width 619 height 97
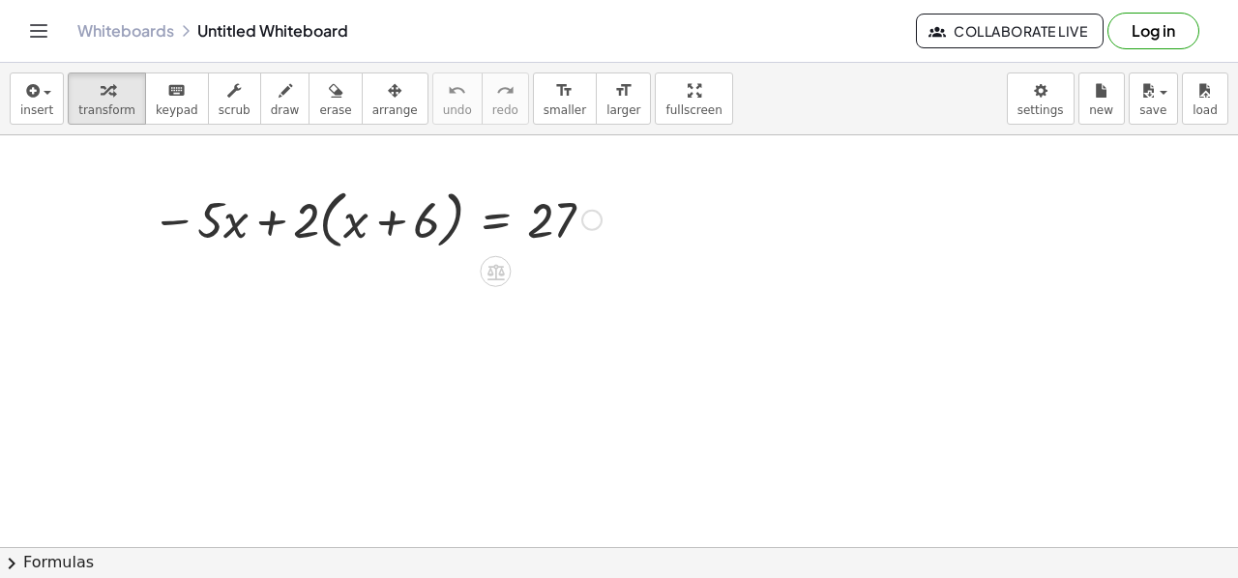
click at [377, 218] on div at bounding box center [376, 218] width 469 height 73
click at [222, 229] on div at bounding box center [376, 218] width 469 height 73
click at [563, 223] on div at bounding box center [376, 218] width 469 height 73
click at [372, 216] on div at bounding box center [376, 218] width 469 height 73
click at [300, 208] on div at bounding box center [376, 218] width 469 height 73
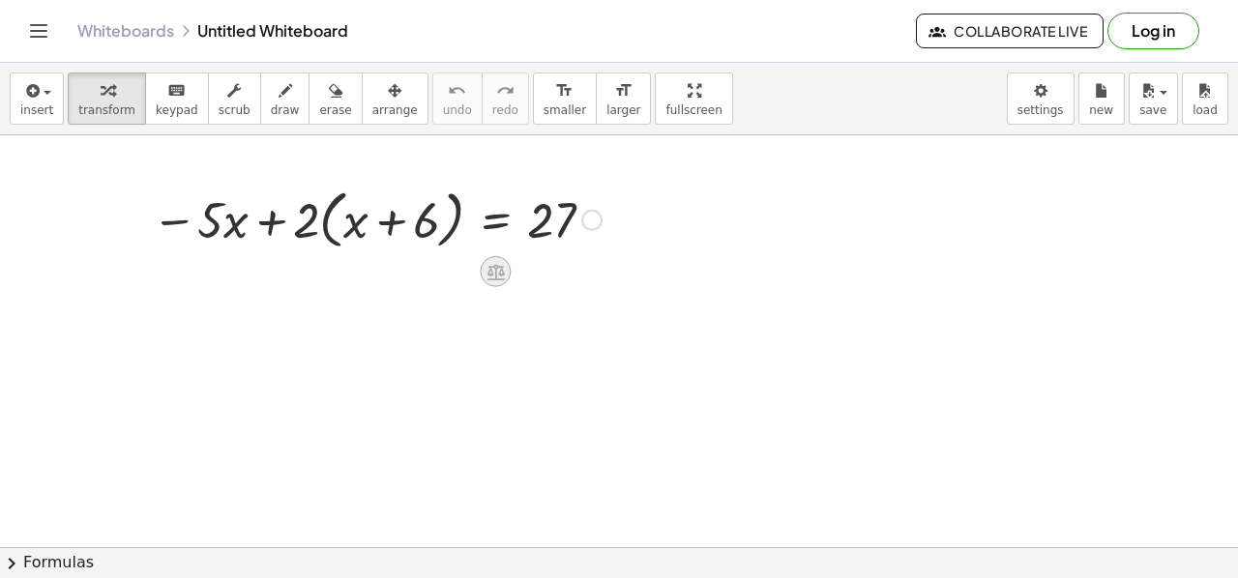
click at [501, 278] on icon at bounding box center [495, 272] width 17 height 16
click at [569, 276] on icon at bounding box center [572, 271] width 17 height 17
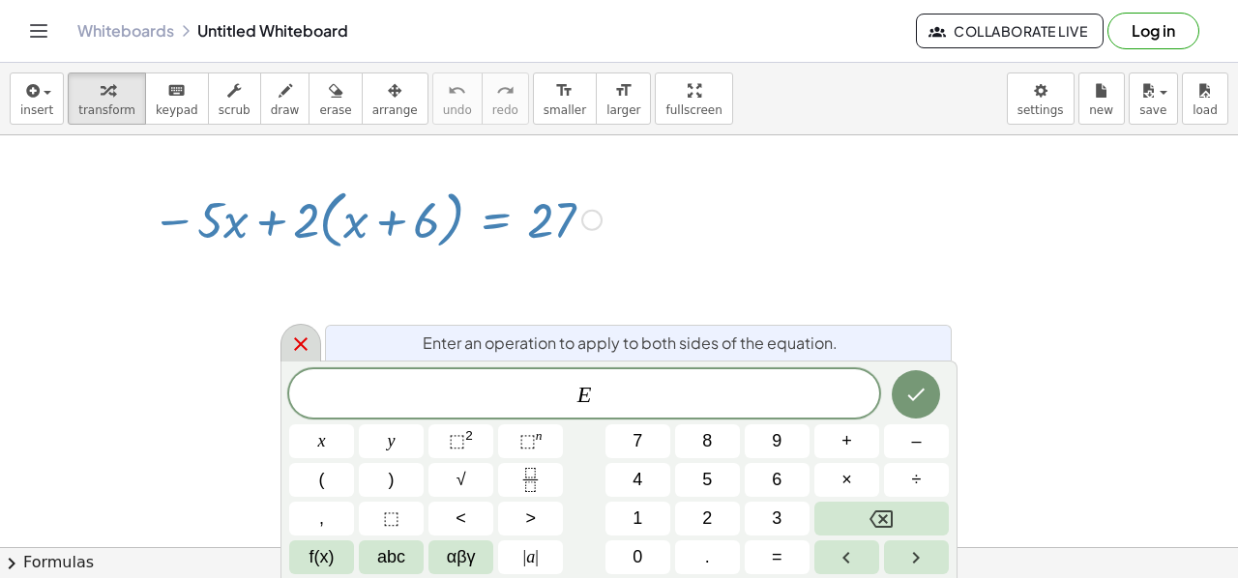
click at [308, 333] on icon at bounding box center [300, 344] width 23 height 23
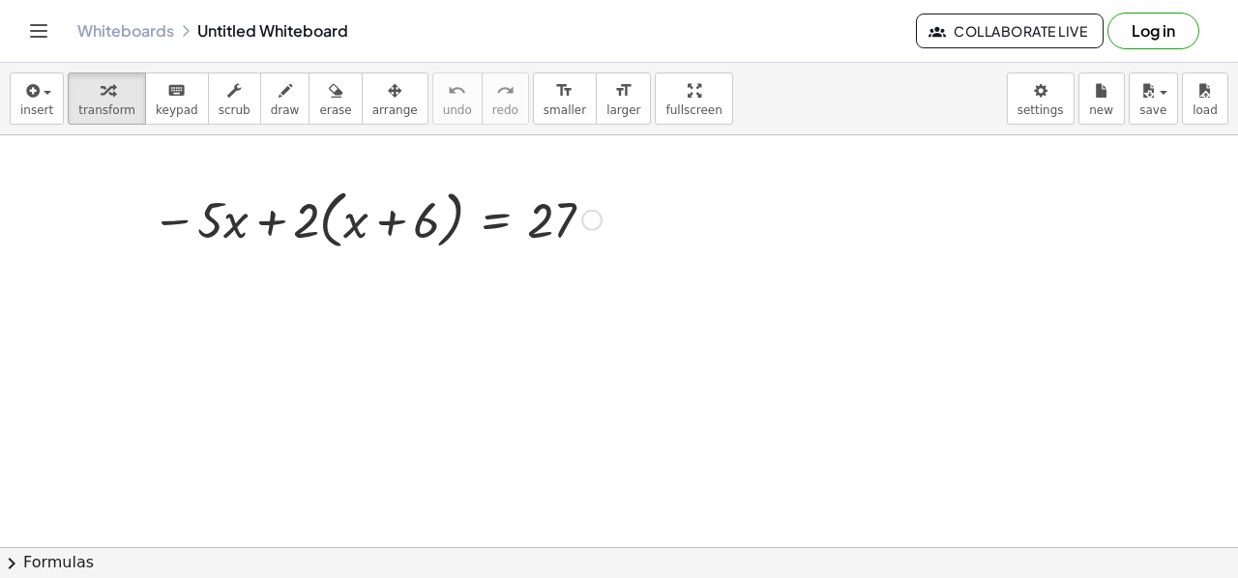
click at [414, 240] on div at bounding box center [376, 218] width 469 height 73
click at [336, 231] on div at bounding box center [376, 218] width 469 height 73
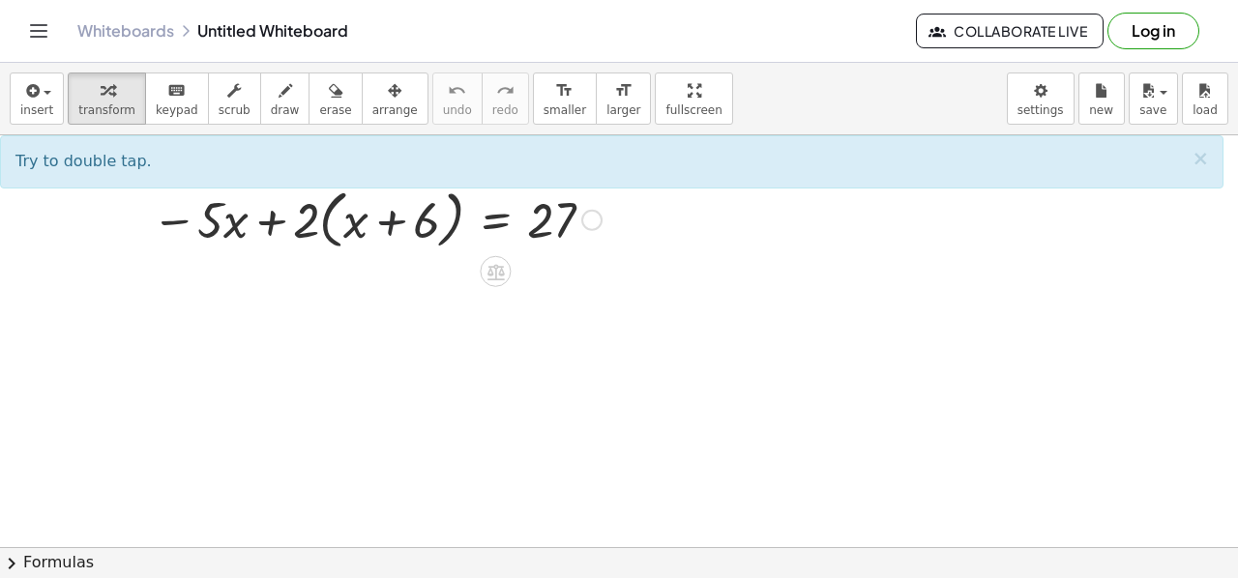
click at [369, 237] on div at bounding box center [376, 218] width 469 height 73
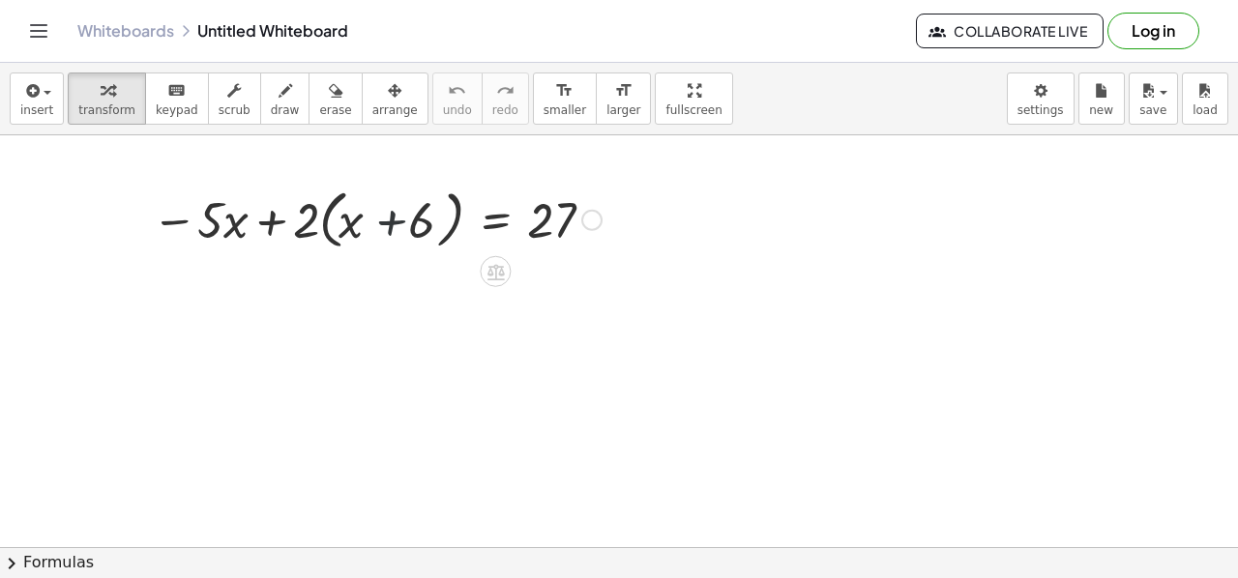
click at [369, 237] on div at bounding box center [376, 218] width 469 height 73
click at [283, 227] on div at bounding box center [376, 218] width 469 height 73
click at [537, 211] on div at bounding box center [376, 218] width 469 height 73
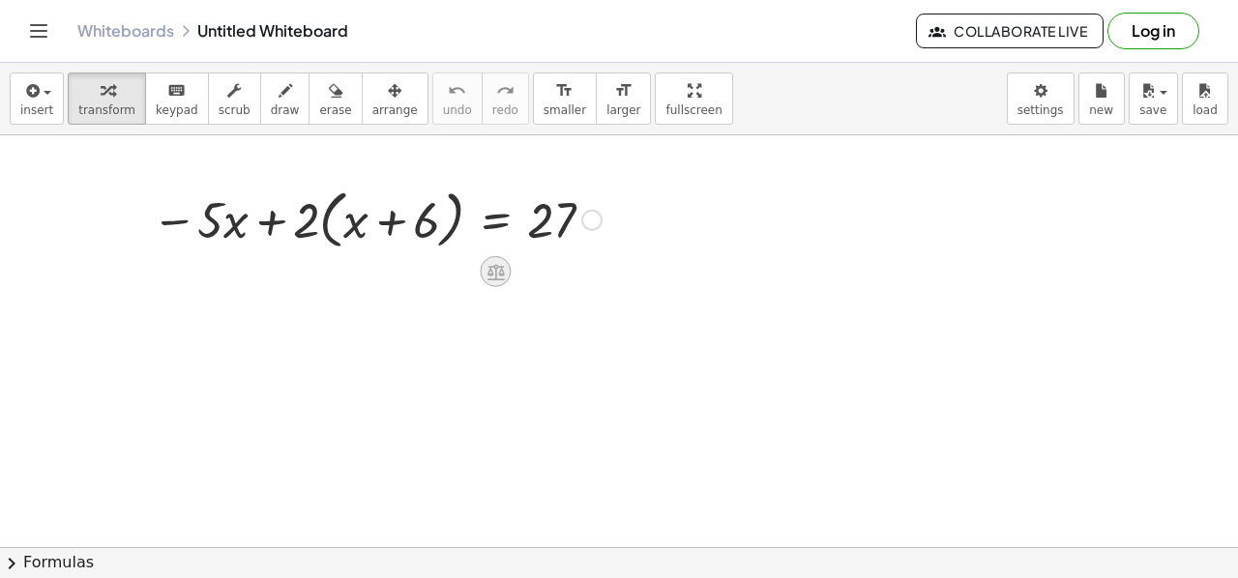
click at [484, 260] on div at bounding box center [495, 271] width 31 height 31
click at [81, 557] on button "chevron_right Formulas" at bounding box center [619, 562] width 1238 height 31
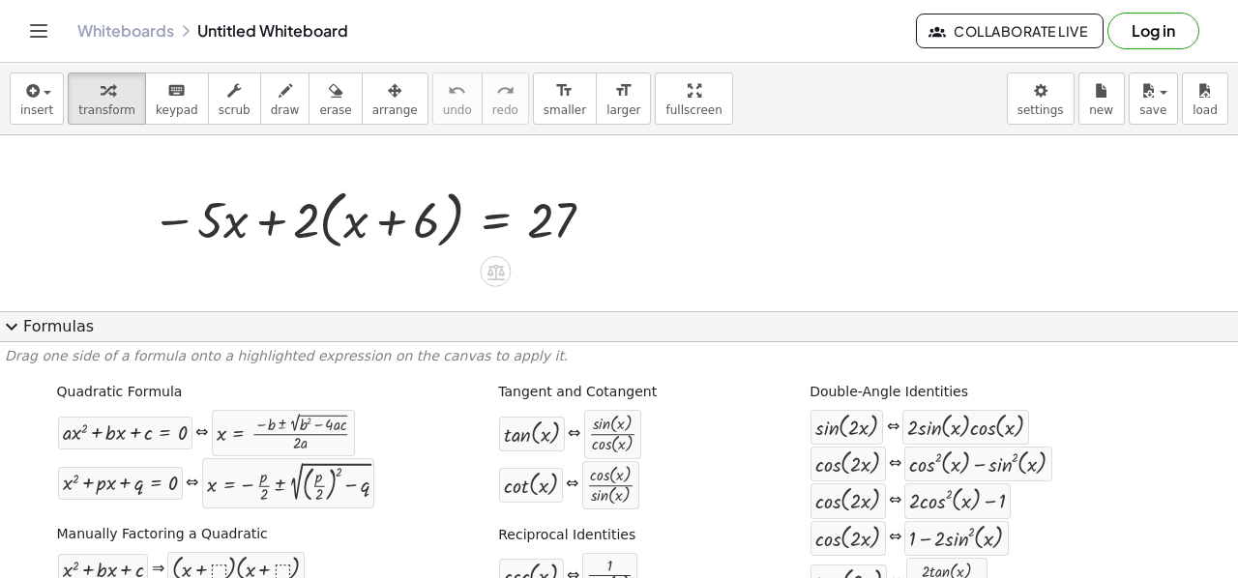
click at [13, 328] on span "expand_more" at bounding box center [11, 326] width 23 height 23
